Goal: Transaction & Acquisition: Purchase product/service

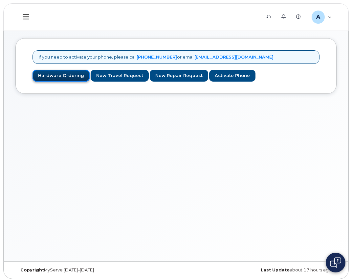
click at [49, 76] on link "Hardware Ordering" at bounding box center [61, 76] width 57 height 12
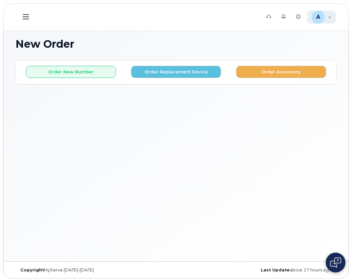
click at [327, 18] on div "A Abdul.[PERSON_NAME] Employee" at bounding box center [321, 17] width 29 height 13
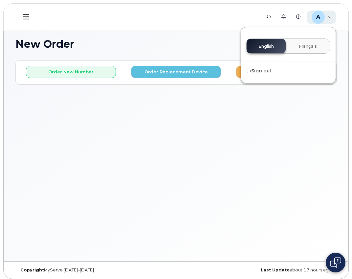
click at [327, 18] on div "A Abdul.Fejleh Employee" at bounding box center [321, 17] width 29 height 13
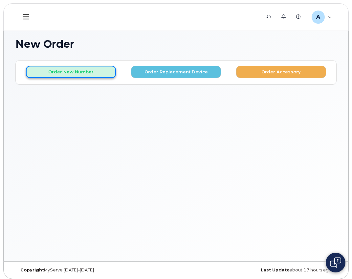
click at [80, 77] on button "Order New Number" at bounding box center [71, 72] width 90 height 12
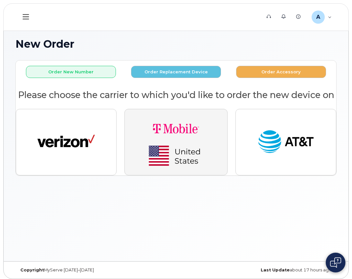
click at [183, 175] on button "button" at bounding box center [176, 142] width 103 height 66
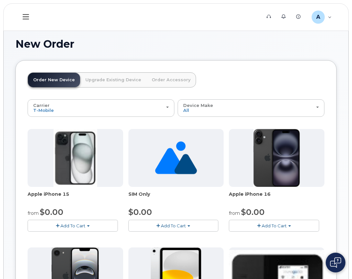
click at [28, 16] on icon at bounding box center [26, 16] width 6 height 7
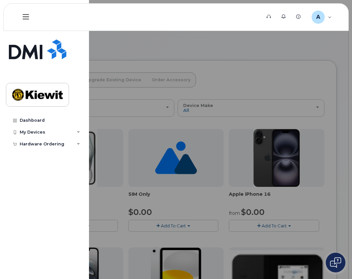
click at [28, 16] on icon at bounding box center [26, 16] width 6 height 7
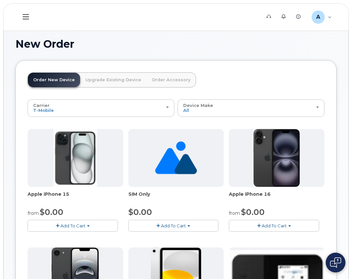
click at [81, 228] on span "Add To Cart" at bounding box center [72, 225] width 25 height 5
